Goal: Register for event/course

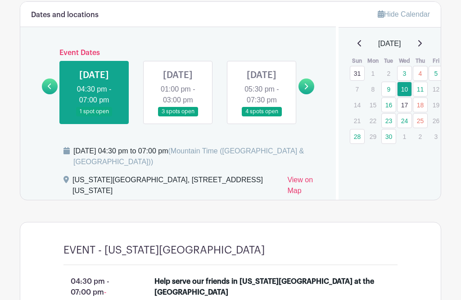
scroll to position [536, 0]
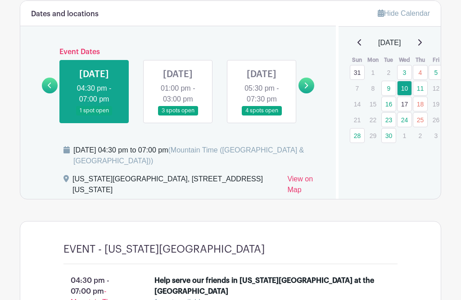
click at [178, 115] on link at bounding box center [178, 115] width 0 height 0
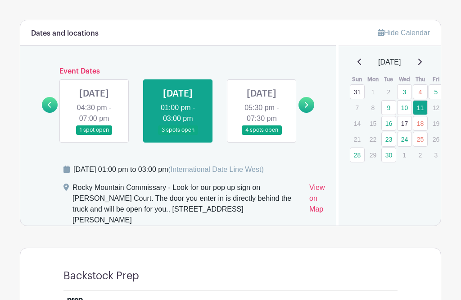
scroll to position [517, 0]
click at [262, 134] on link at bounding box center [262, 134] width 0 height 0
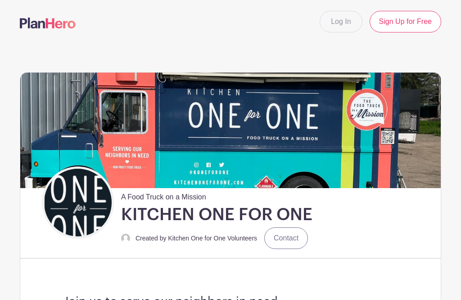
click at [270, 116] on img at bounding box center [230, 130] width 421 height 115
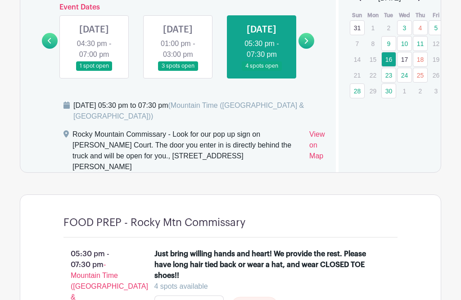
scroll to position [580, 0]
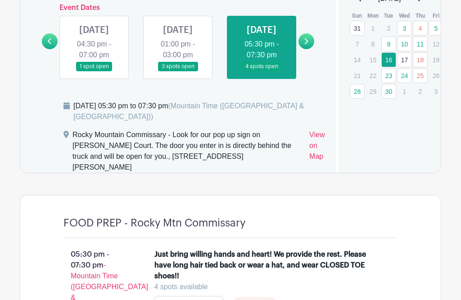
click at [406, 57] on link "17" at bounding box center [404, 59] width 15 height 15
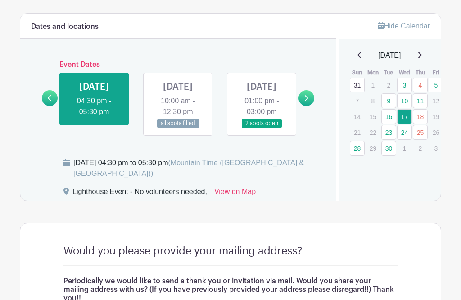
scroll to position [523, 0]
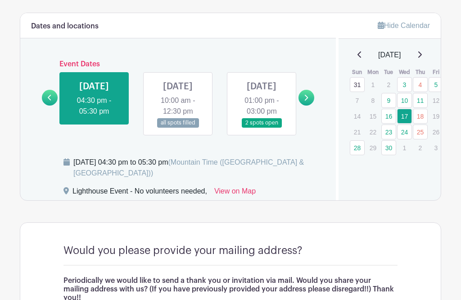
click at [178, 127] on link at bounding box center [178, 127] width 0 height 0
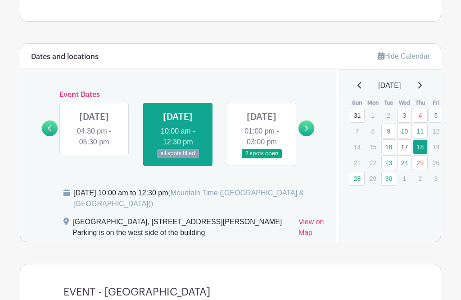
scroll to position [494, 0]
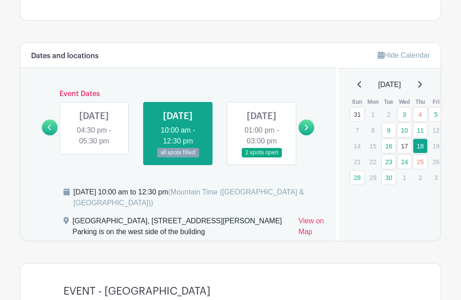
click at [262, 157] on link at bounding box center [262, 157] width 0 height 0
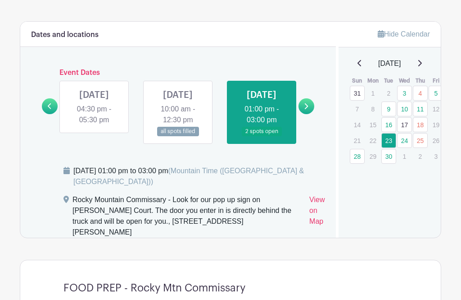
scroll to position [546, 0]
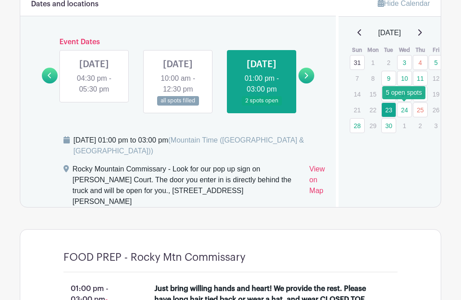
click at [407, 108] on link "24" at bounding box center [404, 109] width 15 height 15
click at [405, 109] on link "24" at bounding box center [404, 109] width 15 height 15
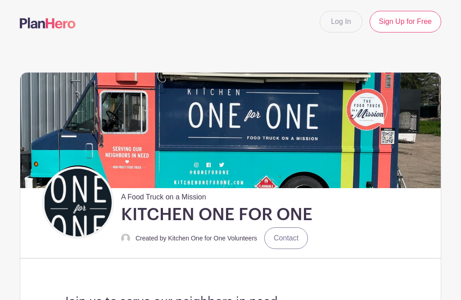
click at [315, 77] on img at bounding box center [230, 130] width 421 height 115
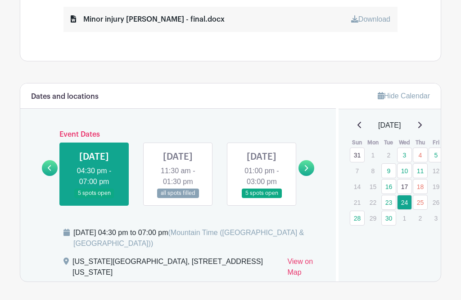
scroll to position [485, 0]
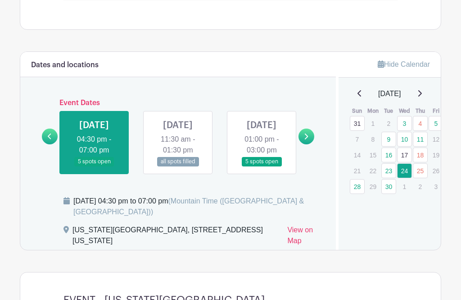
click at [420, 171] on link "25" at bounding box center [420, 170] width 15 height 15
click at [418, 170] on link "25" at bounding box center [420, 170] width 15 height 15
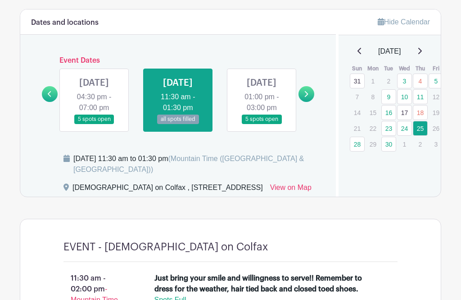
scroll to position [546, 0]
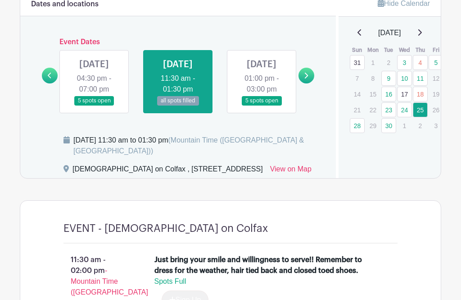
click at [262, 105] on link at bounding box center [262, 105] width 0 height 0
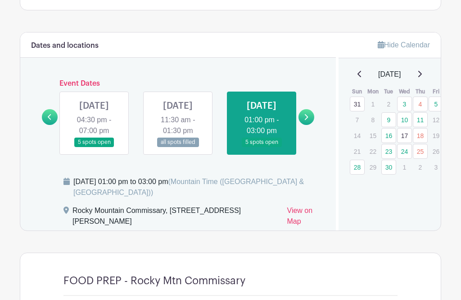
scroll to position [506, 0]
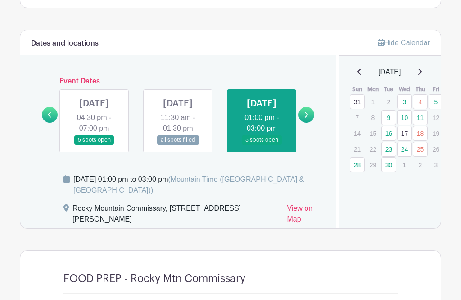
click at [360, 165] on link "28" at bounding box center [357, 164] width 15 height 15
click at [358, 168] on link "28" at bounding box center [357, 164] width 15 height 15
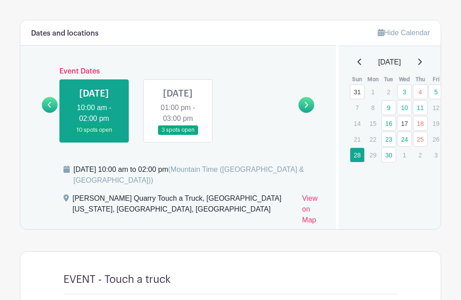
scroll to position [516, 0]
click at [302, 218] on link "View on Map" at bounding box center [313, 211] width 23 height 36
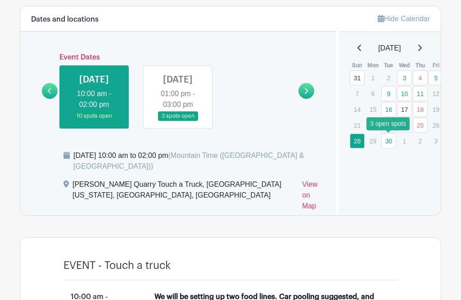
click at [388, 139] on link "30" at bounding box center [389, 140] width 15 height 15
